Goal: Information Seeking & Learning: Check status

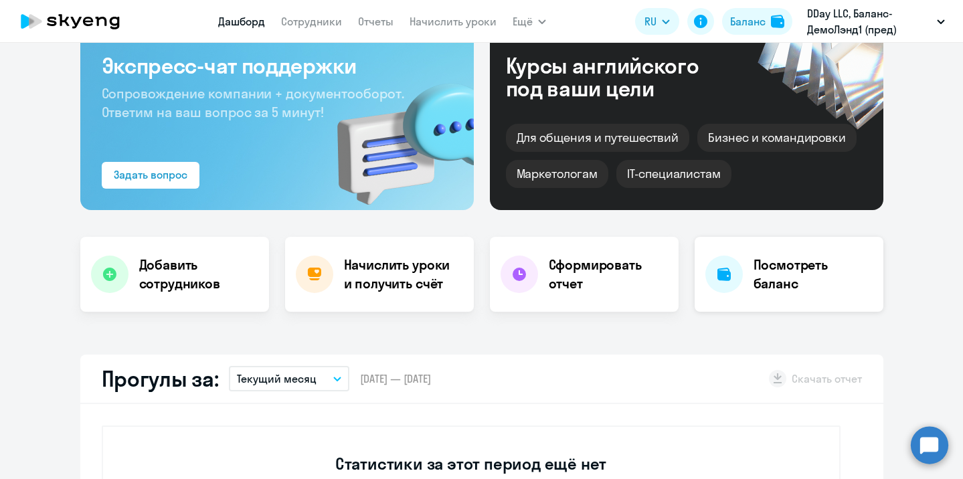
select select "30"
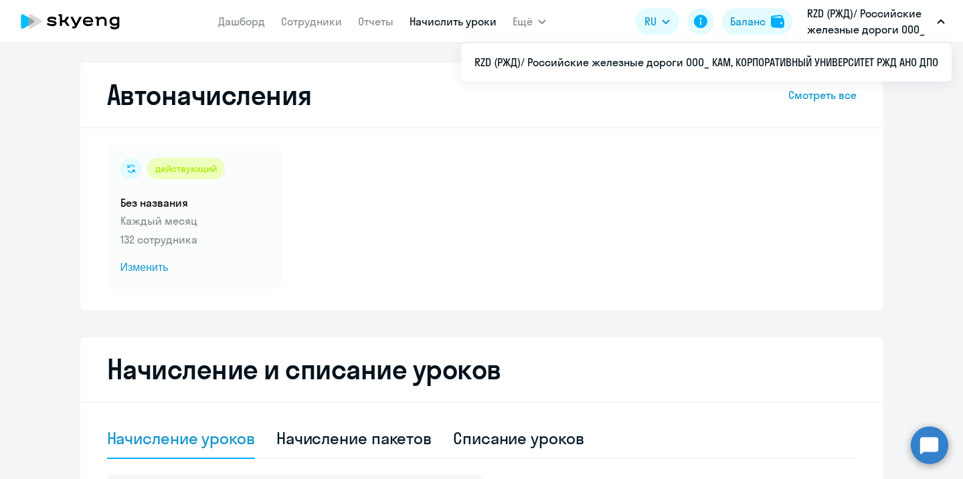
select select "10"
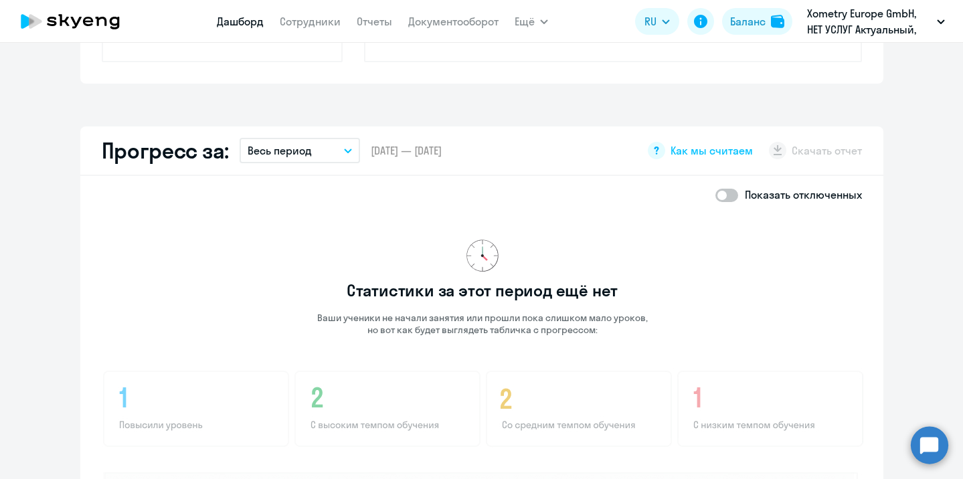
scroll to position [708, 0]
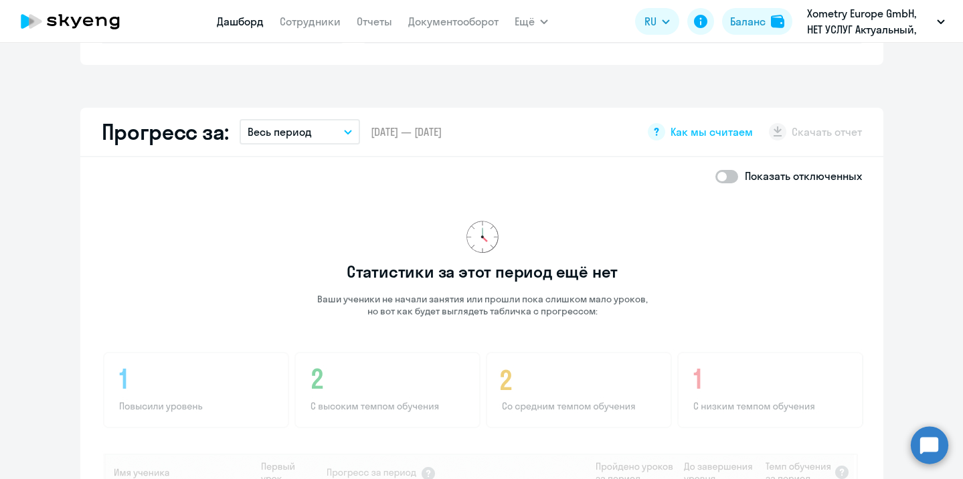
drag, startPoint x: 730, startPoint y: 236, endPoint x: 218, endPoint y: 212, distance: 513.4
click at [218, 212] on div "Статистики за этот период ещё нет Ваши ученики не начали занятия или прошли пок…" at bounding box center [483, 452] width 762 height 515
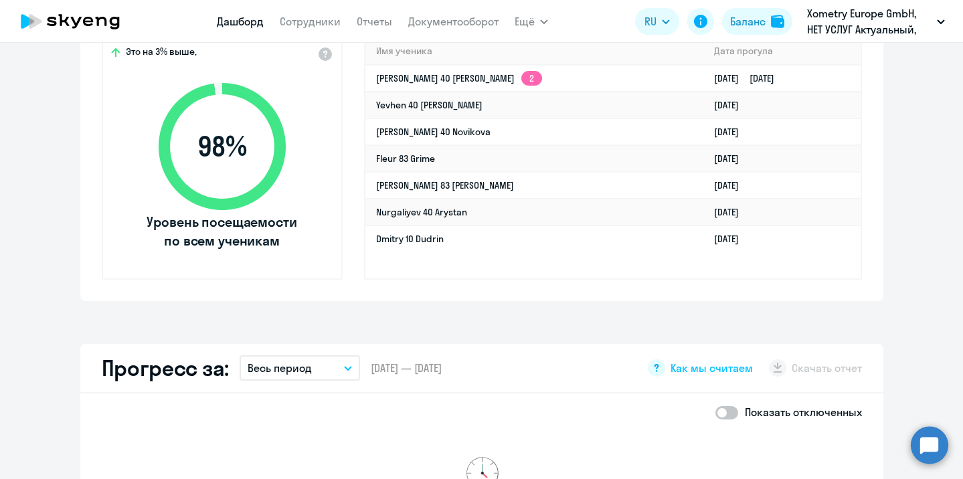
scroll to position [0, 0]
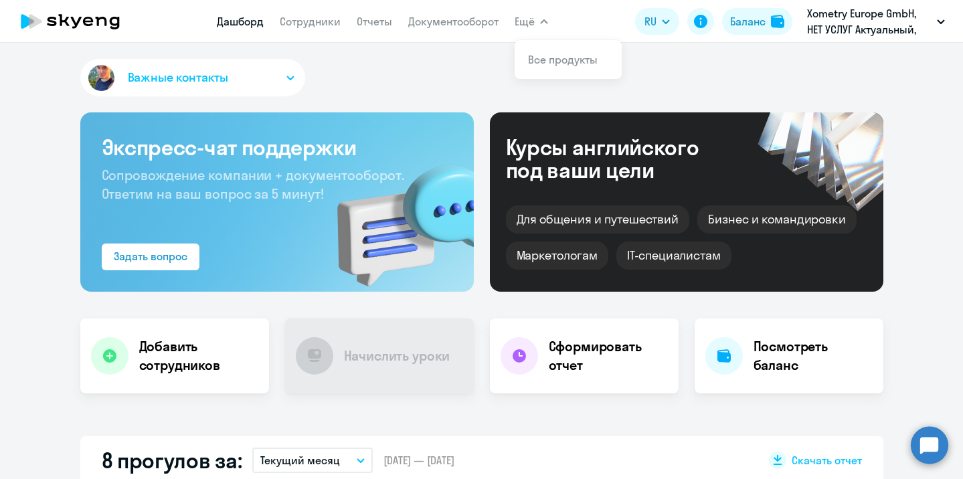
click at [222, 67] on button "Важные контакты" at bounding box center [192, 77] width 225 height 37
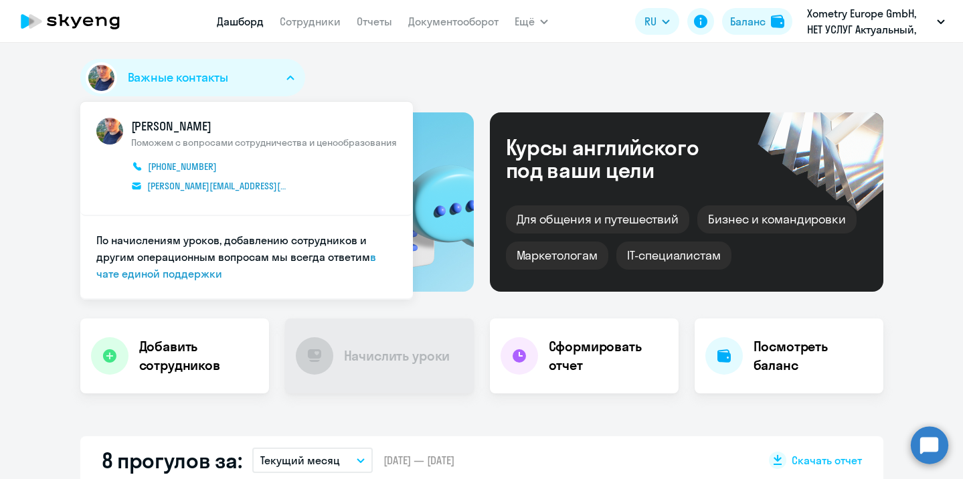
click at [507, 78] on div "Важные контакты Андрей Фомичев Поможем с вопросами сотрудничества и ценообразов…" at bounding box center [481, 80] width 803 height 43
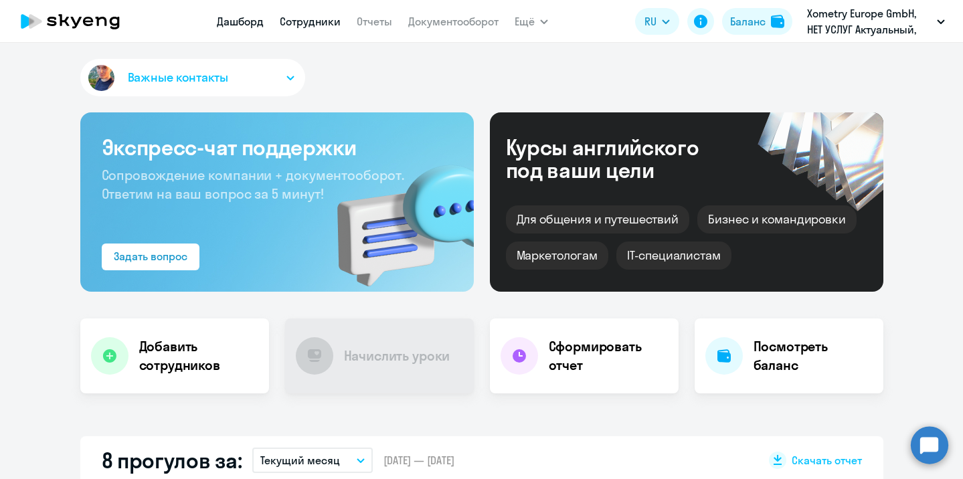
click at [289, 15] on link "Сотрудники" at bounding box center [310, 21] width 61 height 13
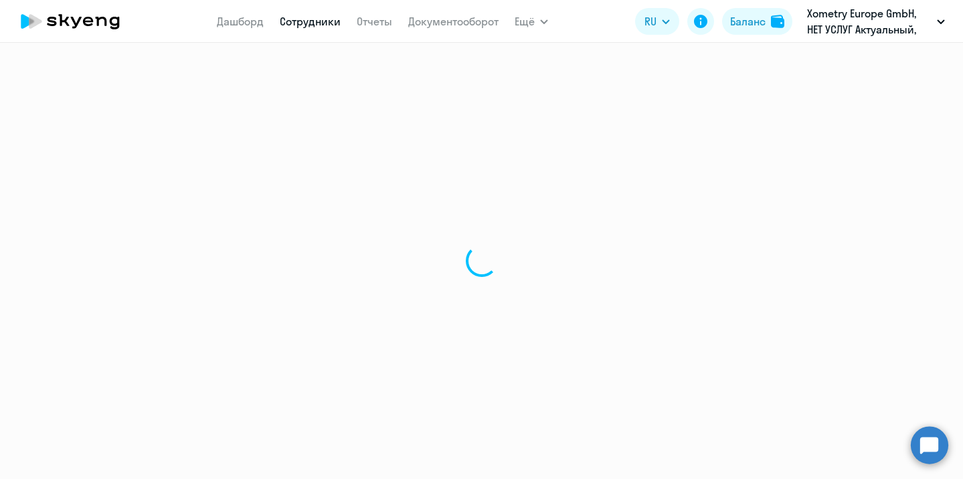
select select "30"
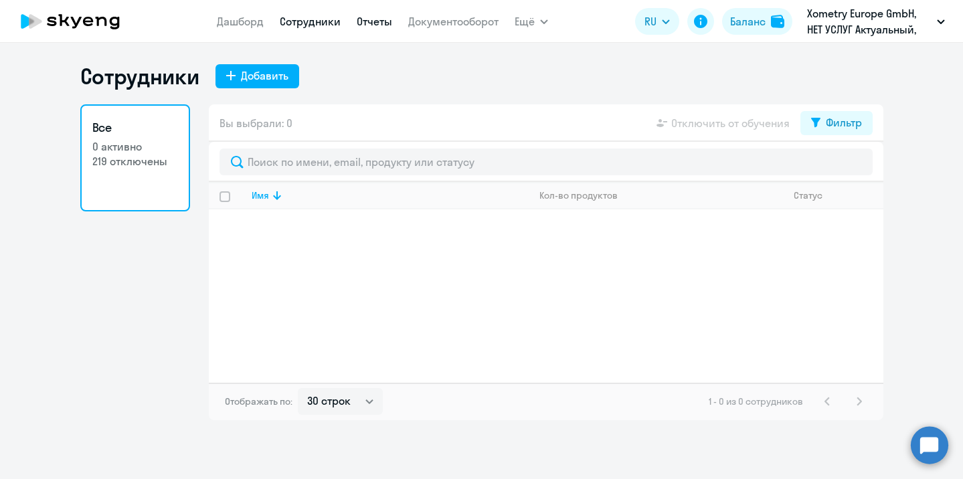
click at [372, 18] on link "Отчеты" at bounding box center [374, 21] width 35 height 13
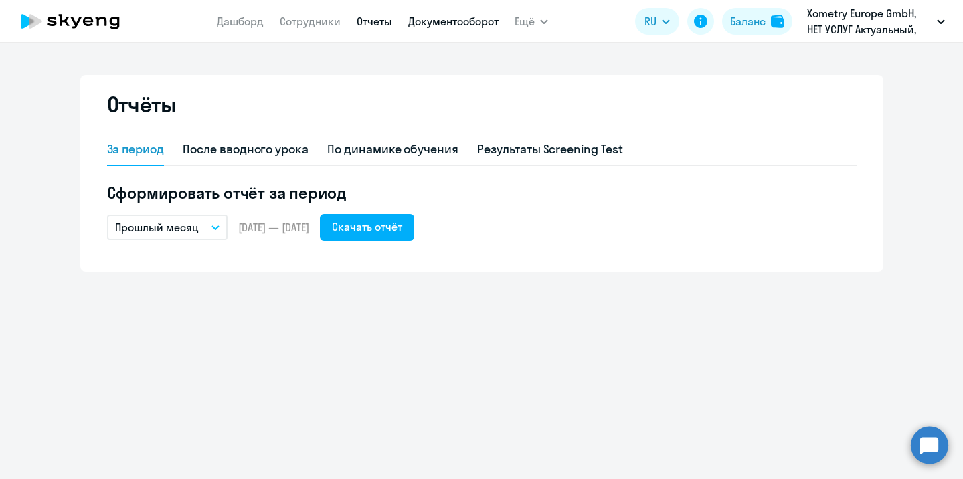
click at [441, 15] on link "Документооборот" at bounding box center [453, 21] width 90 height 13
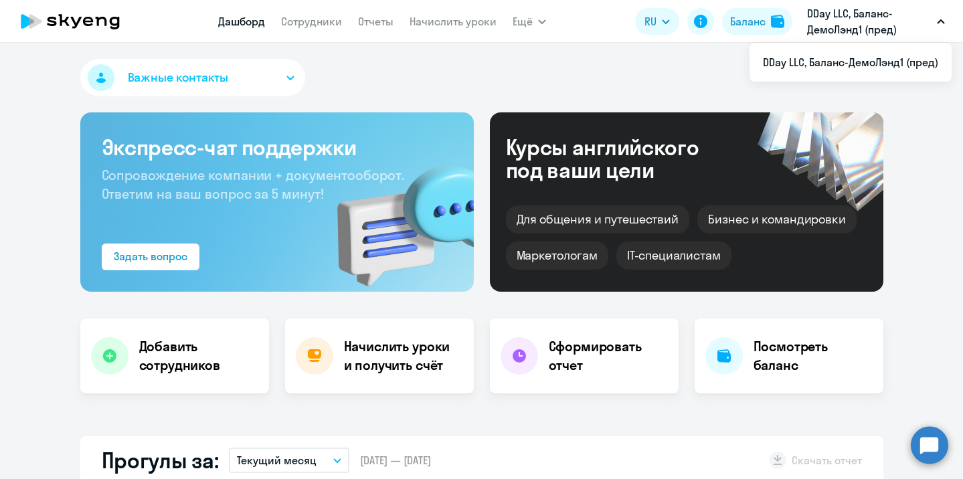
select select "30"
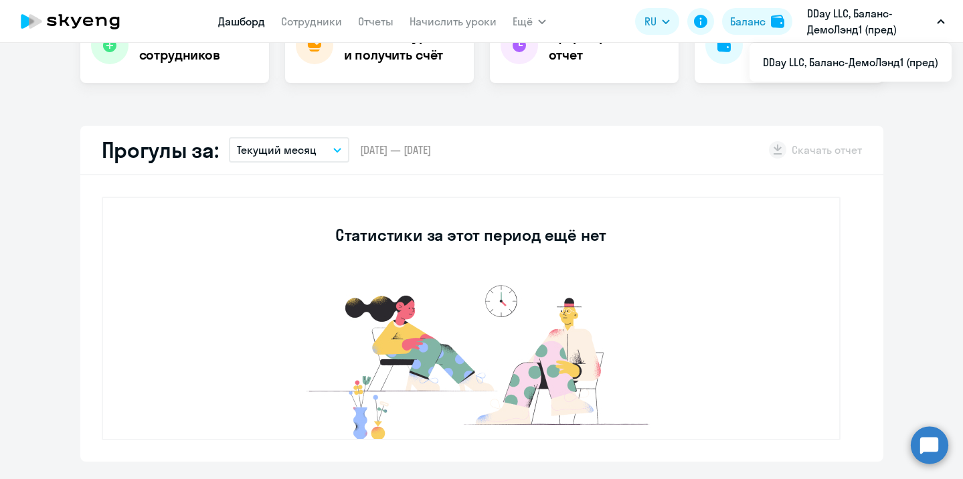
scroll to position [333, 0]
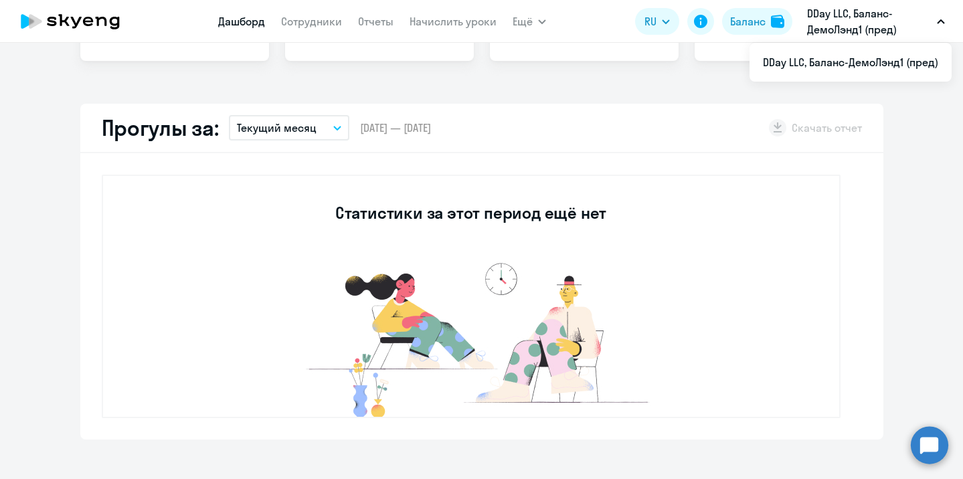
drag, startPoint x: 669, startPoint y: 189, endPoint x: 703, endPoint y: 170, distance: 38.4
click at [310, 356] on div "Статистики за этот период ещё нет" at bounding box center [471, 297] width 739 height 244
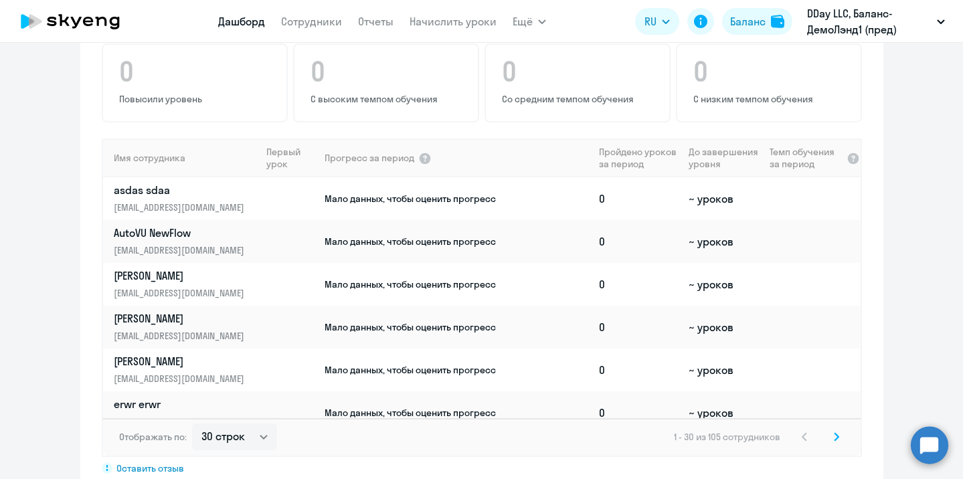
scroll to position [218, 0]
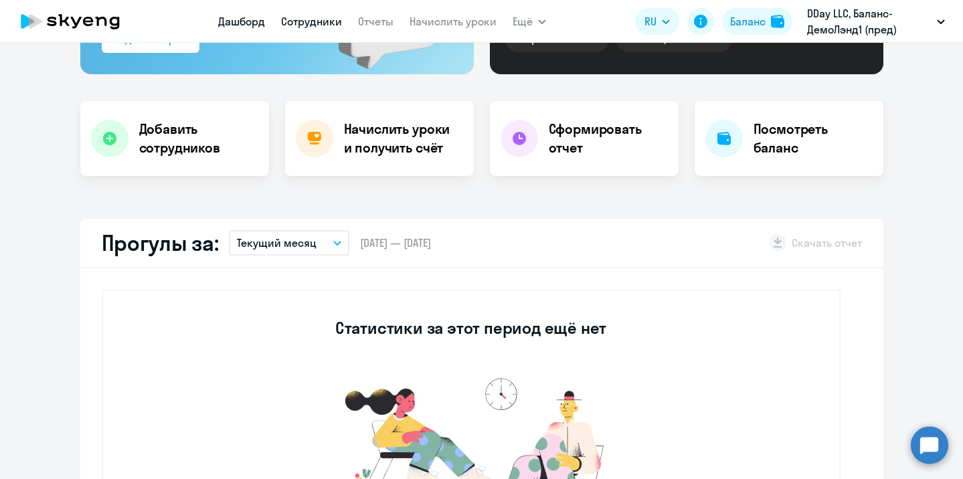
click at [309, 15] on link "Сотрудники" at bounding box center [311, 21] width 61 height 13
select select "30"
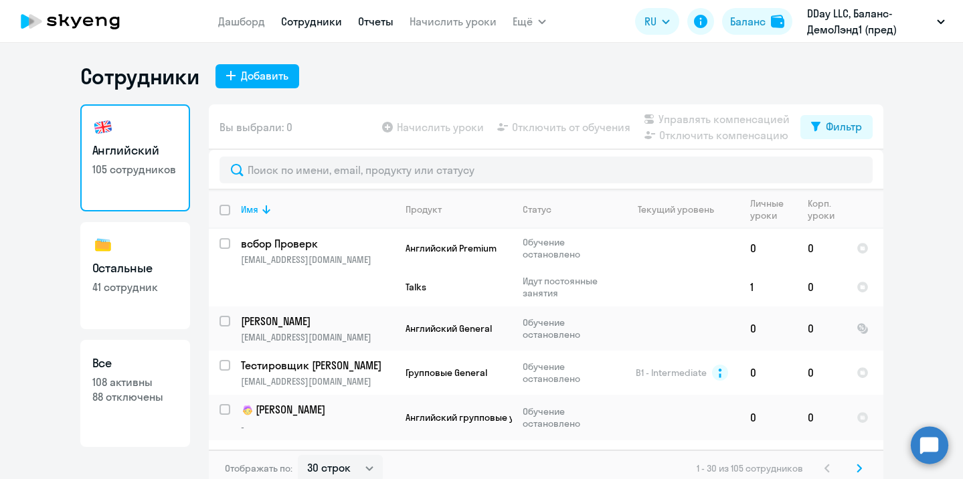
click at [372, 15] on link "Отчеты" at bounding box center [375, 21] width 35 height 13
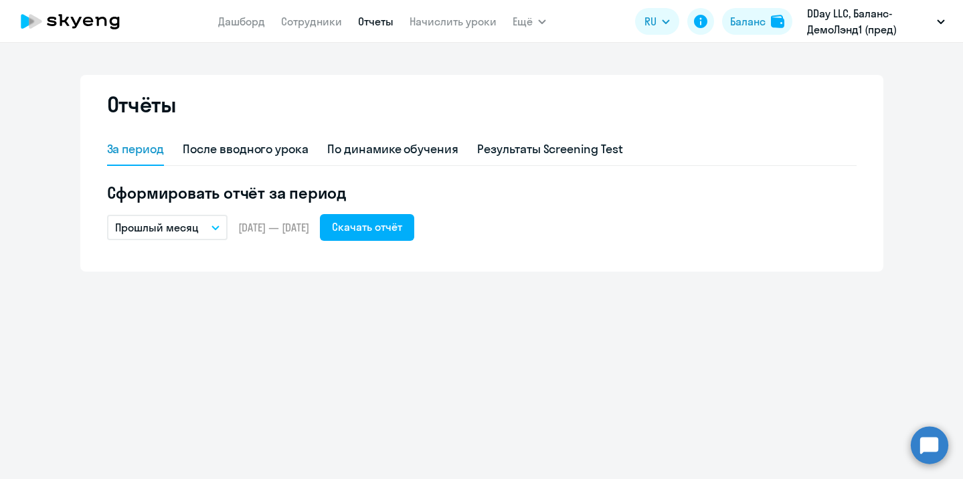
click at [216, 228] on icon "button" at bounding box center [216, 228] width 8 height 5
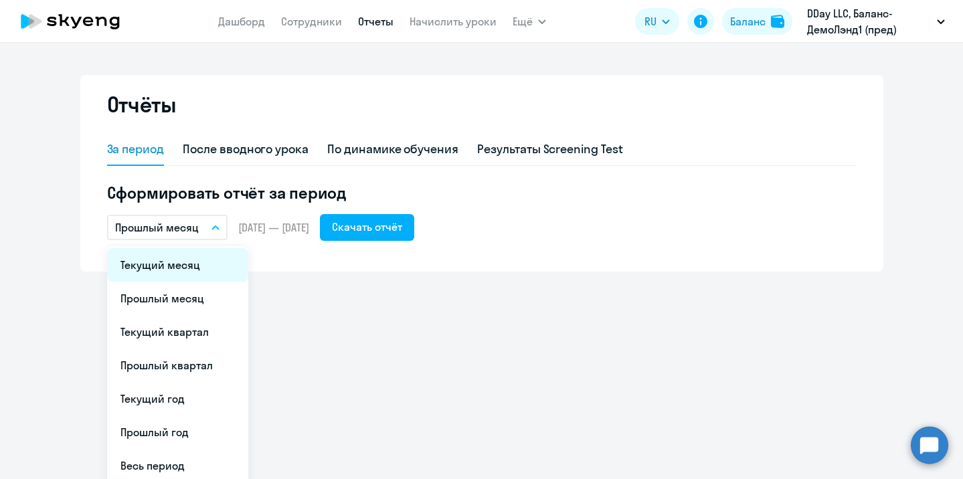
click at [183, 278] on li "Текущий месяц" at bounding box center [177, 264] width 141 height 33
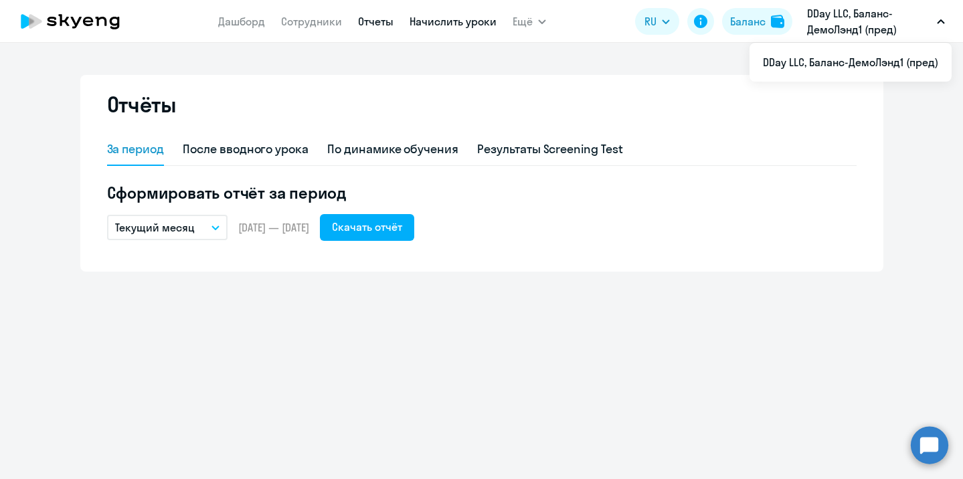
click at [453, 22] on link "Начислить уроки" at bounding box center [453, 21] width 87 height 13
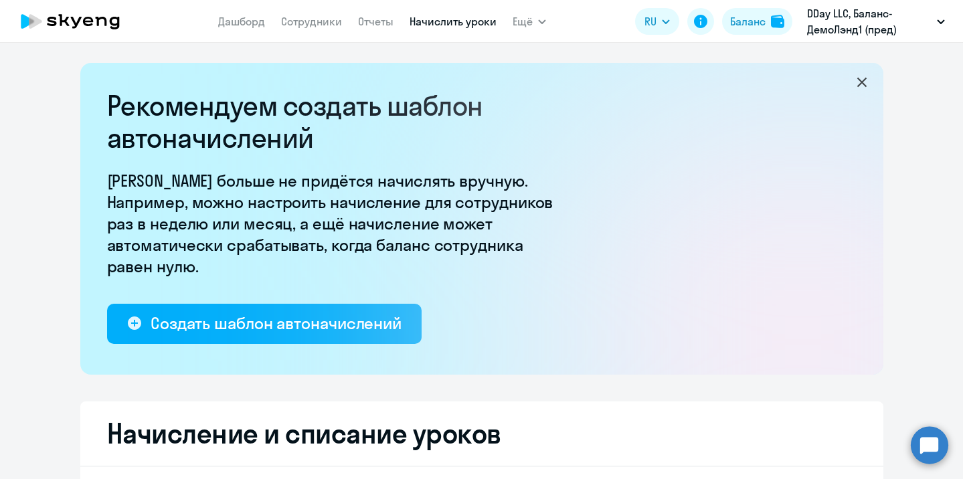
select select "10"
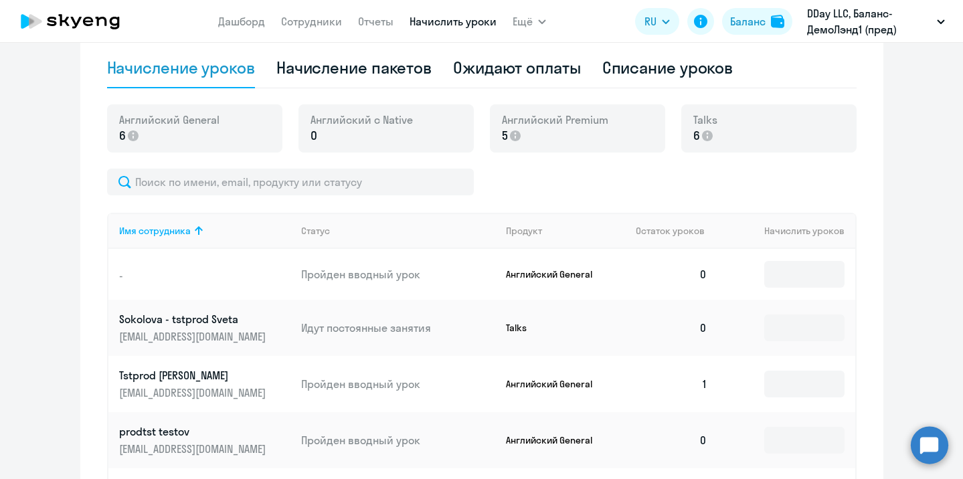
scroll to position [889, 0]
